Goal: Use online tool/utility: Utilize a website feature to perform a specific function

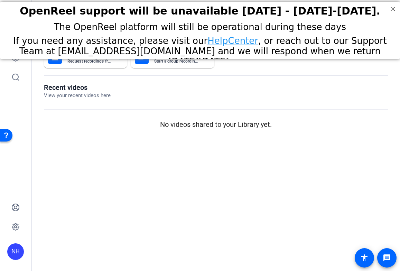
click at [15, 59] on html "OpenReel support will be unavailable Thursday - Friday, October 16th-17th. The …" at bounding box center [200, 30] width 400 height 57
click at [106, 122] on p "No videos shared to your Library yet." at bounding box center [216, 124] width 344 height 10
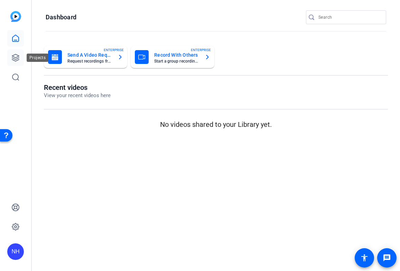
click at [15, 57] on icon at bounding box center [15, 57] width 7 height 7
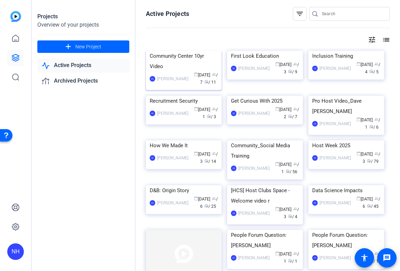
click at [189, 72] on div "Community Center 10yr Video" at bounding box center [184, 61] width 68 height 21
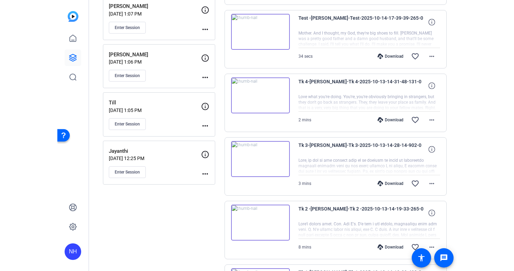
scroll to position [404, 0]
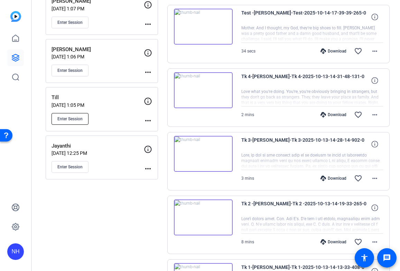
click at [71, 120] on span "Enter Session" at bounding box center [69, 119] width 25 height 6
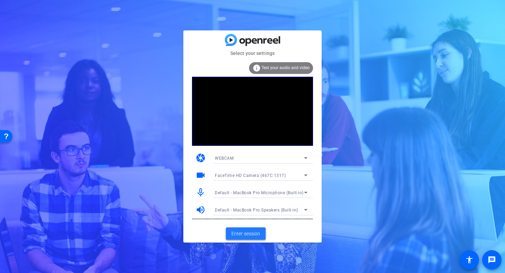
click at [240, 233] on span "Enter session" at bounding box center [245, 233] width 29 height 7
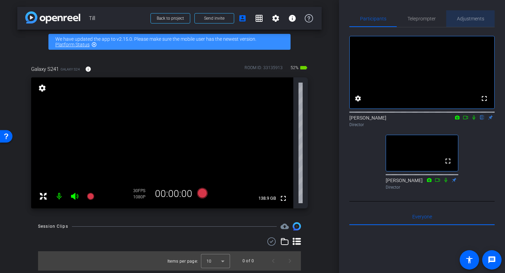
click at [400, 19] on span "Adjustments" at bounding box center [470, 18] width 27 height 5
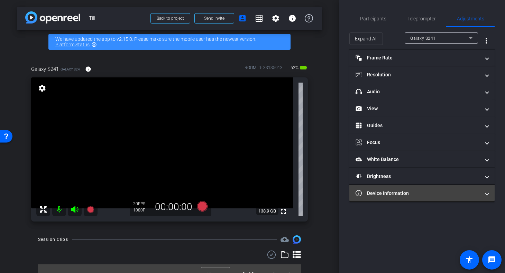
click at [400, 190] on mat-panel-title "Device Information" at bounding box center [417, 193] width 124 height 7
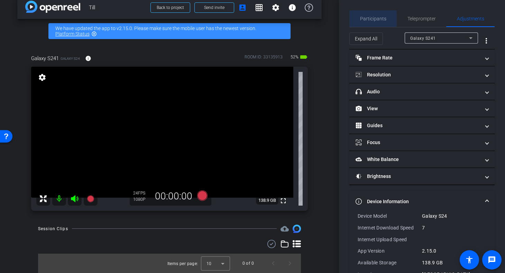
click at [365, 19] on span "Participants" at bounding box center [373, 18] width 26 height 5
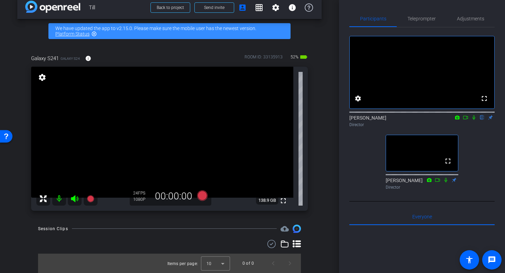
click at [73, 200] on icon at bounding box center [74, 198] width 7 height 7
click at [74, 198] on div at bounding box center [66, 199] width 61 height 14
click at [400, 20] on span "Adjustments" at bounding box center [470, 18] width 27 height 5
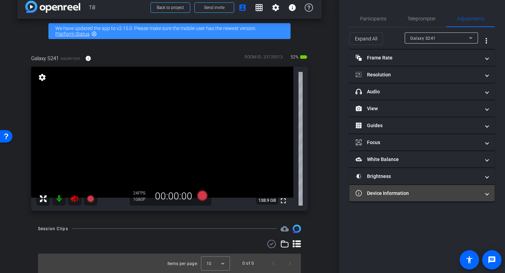
click at [400, 194] on span at bounding box center [486, 193] width 3 height 7
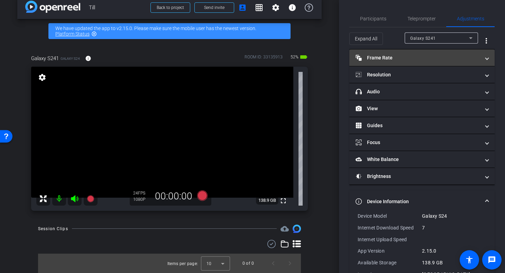
click at [400, 56] on span at bounding box center [486, 57] width 3 height 7
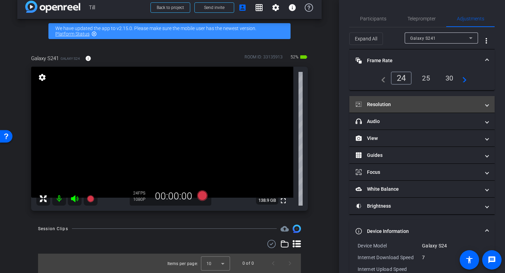
click at [400, 105] on mat-panel-title "Resolution" at bounding box center [417, 104] width 124 height 7
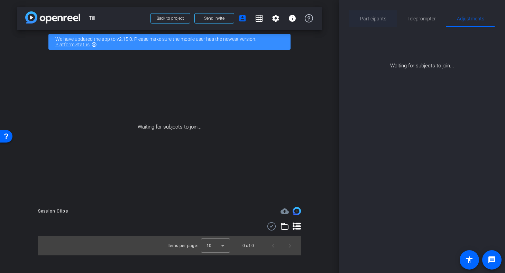
click at [372, 18] on span "Participants" at bounding box center [373, 18] width 26 height 5
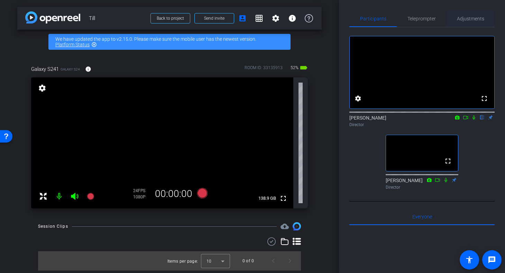
click at [400, 16] on span "Adjustments" at bounding box center [470, 18] width 27 height 5
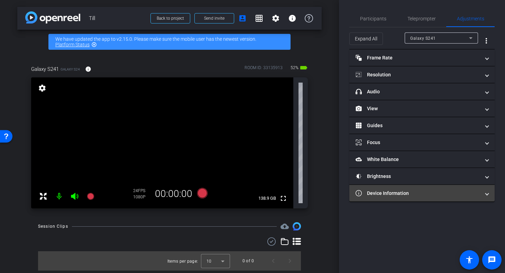
click at [400, 197] on mat-panel-title "Device Information" at bounding box center [417, 193] width 124 height 7
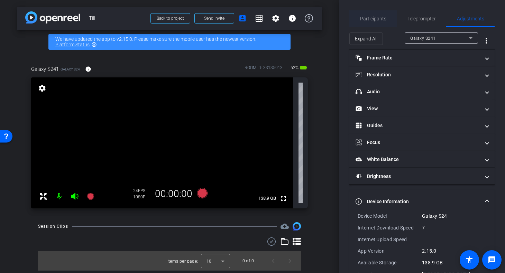
click at [373, 20] on span "Participants" at bounding box center [373, 18] width 26 height 5
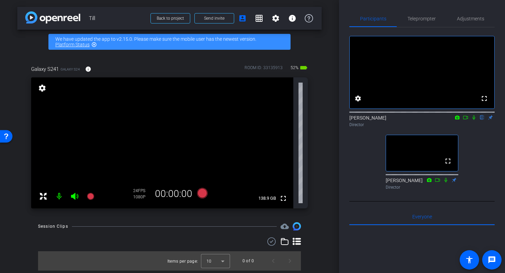
click at [400, 120] on icon at bounding box center [466, 117] width 6 height 5
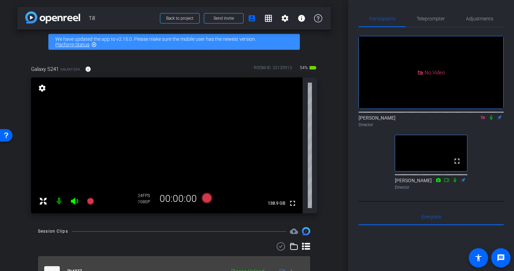
scroll to position [40, 0]
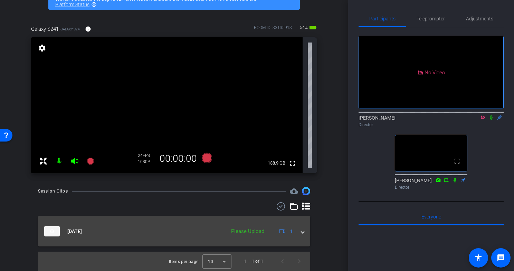
click at [304, 233] on span at bounding box center [302, 231] width 3 height 7
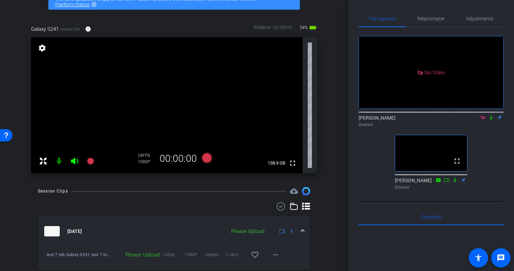
scroll to position [64, 0]
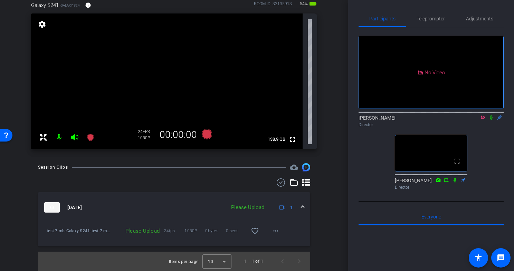
click at [142, 232] on div "Please Upload" at bounding box center [137, 230] width 52 height 7
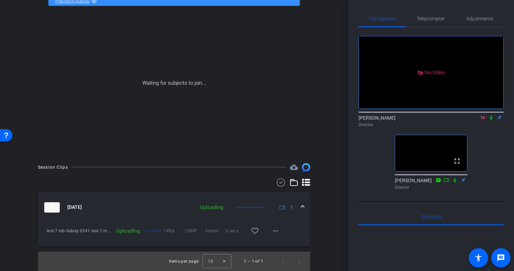
scroll to position [30, 0]
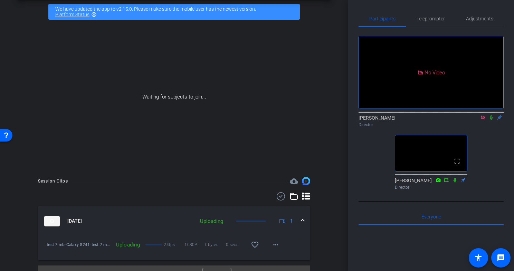
click at [400, 120] on icon at bounding box center [484, 117] width 6 height 5
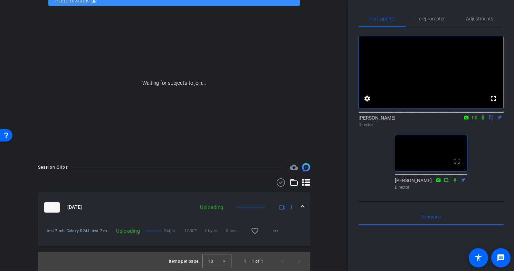
scroll to position [0, 0]
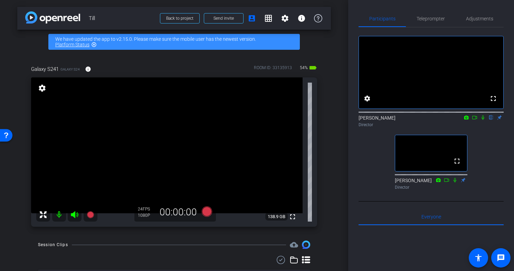
click at [400, 120] on icon at bounding box center [475, 117] width 6 height 5
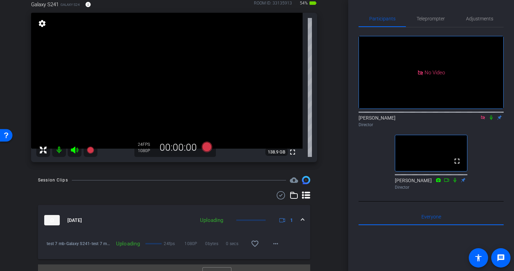
scroll to position [78, 0]
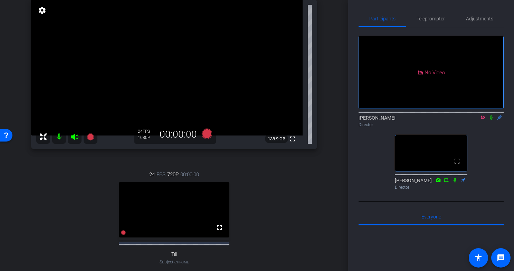
click at [80, 172] on div "24 FPS 720P 00:00:00 fullscreen Till Subject - Chrome settings" at bounding box center [174, 224] width 286 height 131
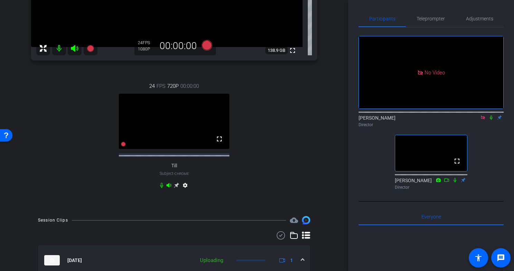
scroll to position [173, 0]
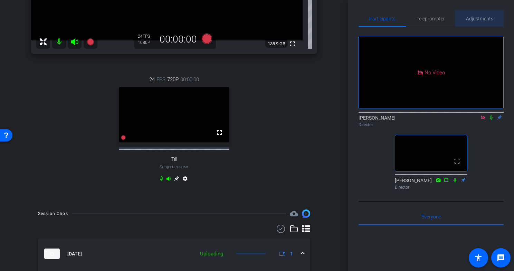
click at [400, 18] on span "Adjustments" at bounding box center [479, 18] width 27 height 5
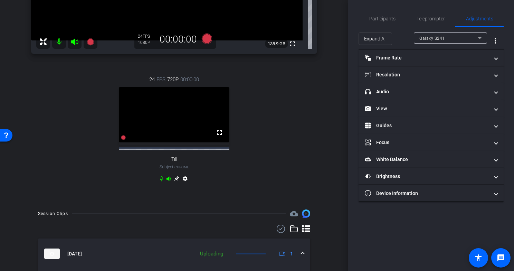
click at [72, 39] on icon at bounding box center [75, 42] width 8 height 8
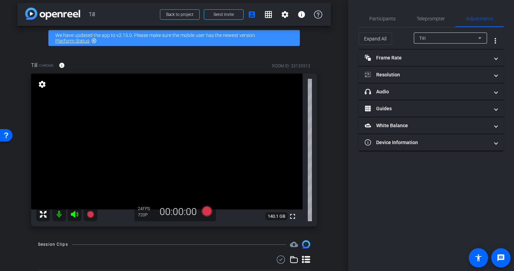
scroll to position [3, 0]
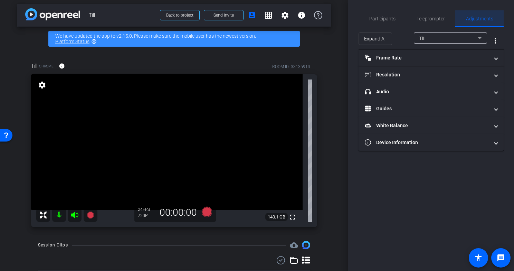
click at [400, 19] on span "Adjustments" at bounding box center [479, 18] width 27 height 5
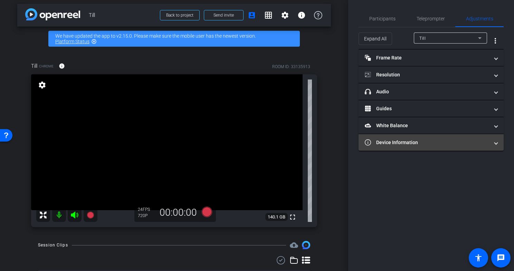
click at [400, 142] on mat-panel-title "Device Information" at bounding box center [427, 142] width 124 height 7
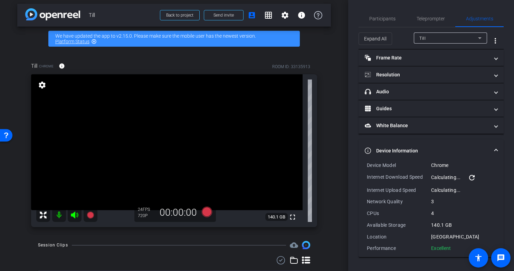
click at [400, 178] on mat-icon "refresh" at bounding box center [472, 178] width 8 height 8
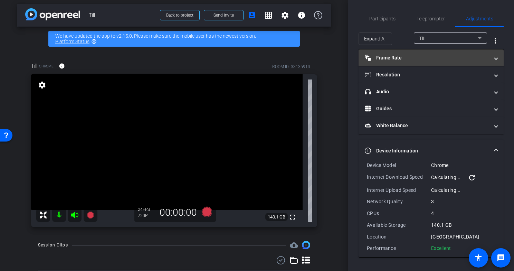
click at [400, 55] on mat-panel-title "Frame Rate Frame Rate" at bounding box center [427, 57] width 124 height 7
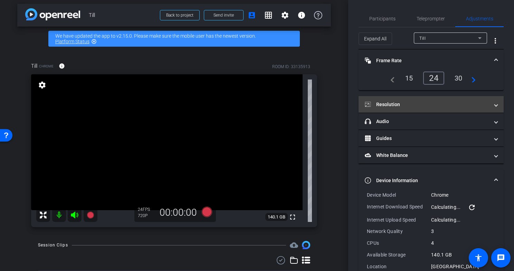
click at [400, 108] on mat-panel-title "Resolution" at bounding box center [427, 104] width 124 height 7
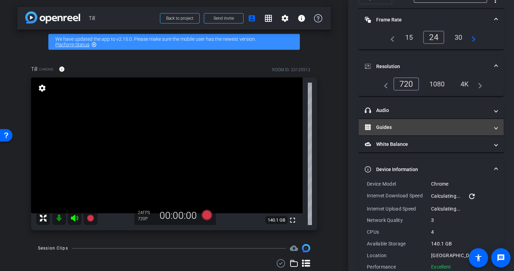
scroll to position [0, 0]
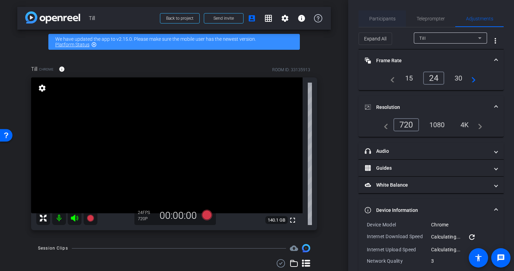
click at [380, 17] on span "Participants" at bounding box center [383, 18] width 26 height 5
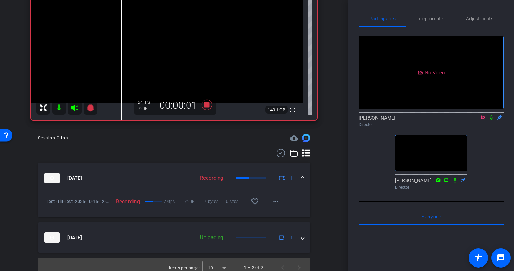
scroll to position [117, 0]
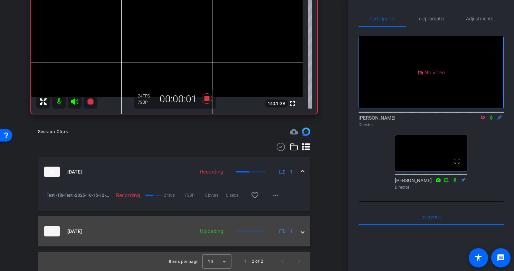
click at [303, 231] on span at bounding box center [302, 231] width 3 height 7
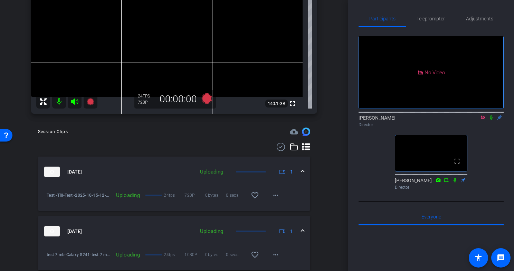
click at [400, 115] on icon at bounding box center [483, 117] width 4 height 4
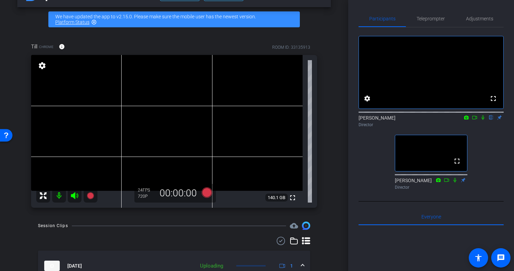
scroll to position [19, 0]
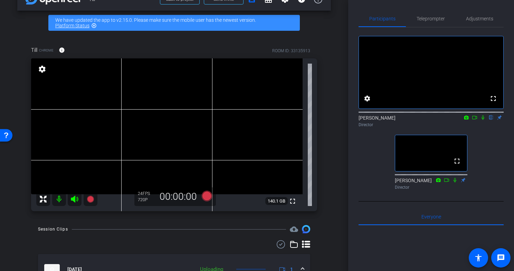
click at [42, 67] on mat-icon "settings" at bounding box center [42, 69] width 10 height 8
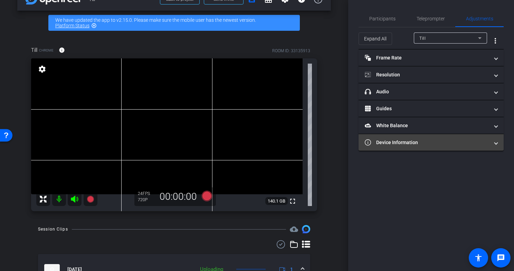
click at [400, 143] on span at bounding box center [496, 142] width 3 height 7
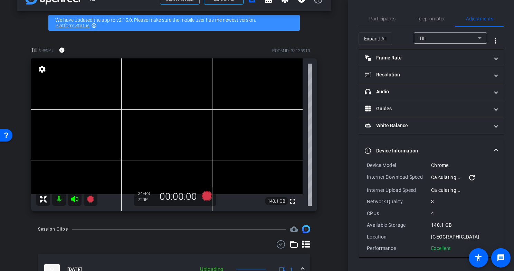
click at [400, 149] on span at bounding box center [496, 150] width 3 height 7
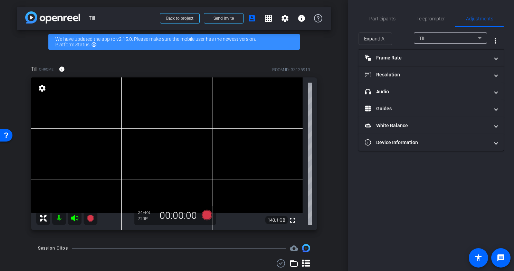
scroll to position [1, 0]
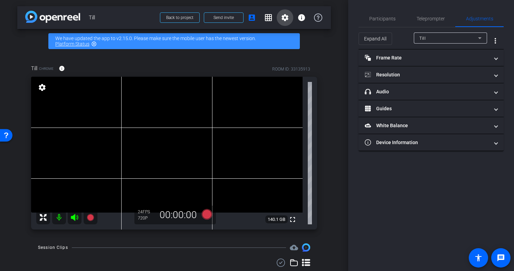
click at [286, 18] on mat-icon "settings" at bounding box center [285, 17] width 8 height 8
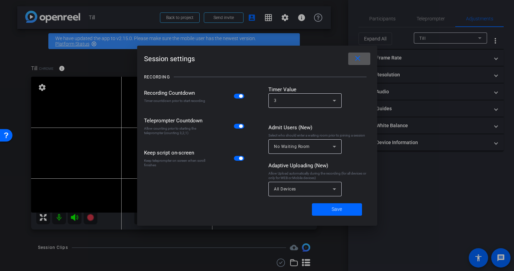
click at [373, 16] on div at bounding box center [257, 135] width 514 height 271
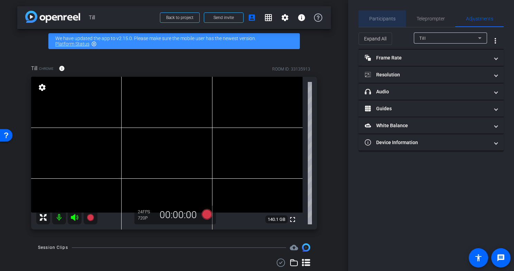
click at [383, 17] on span "Participants" at bounding box center [383, 18] width 26 height 5
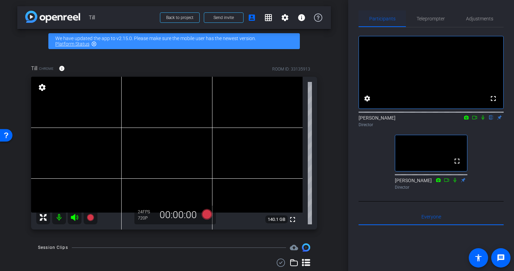
scroll to position [140, 0]
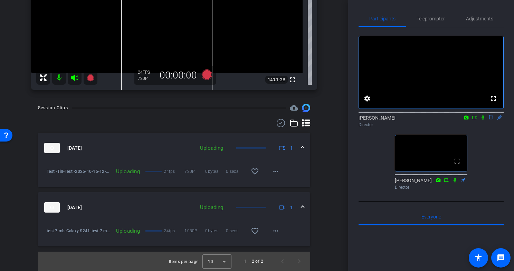
click at [303, 146] on span at bounding box center [302, 148] width 3 height 7
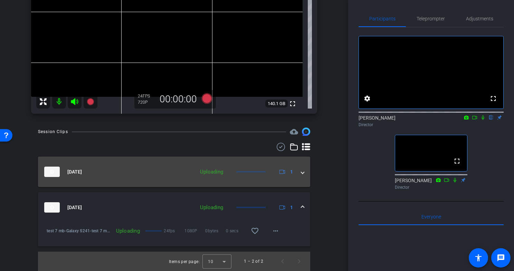
click at [301, 170] on div "[DATE] Uploading 1" at bounding box center [172, 172] width 257 height 10
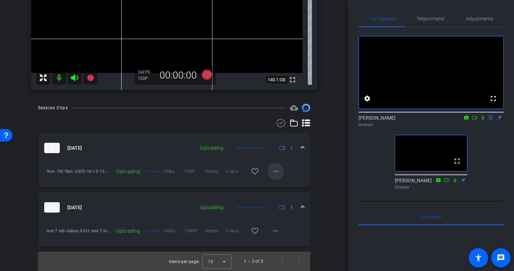
click at [282, 169] on span at bounding box center [276, 171] width 17 height 17
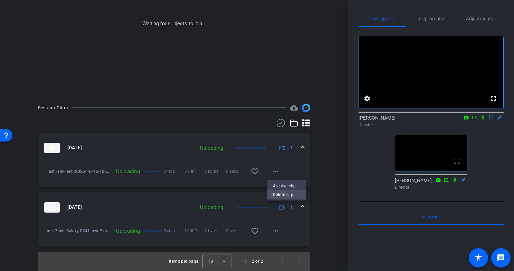
scroll to position [103, 0]
drag, startPoint x: 278, startPoint y: 193, endPoint x: 331, endPoint y: 167, distance: 59.2
click at [331, 167] on div "Archive clip Delete clip" at bounding box center [257, 135] width 514 height 271
click at [331, 146] on div at bounding box center [257, 135] width 514 height 271
